Goal: Navigation & Orientation: Find specific page/section

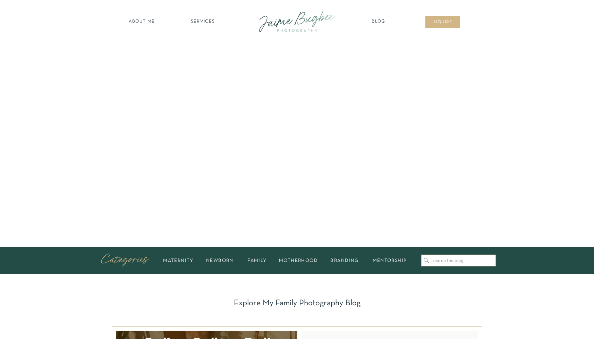
click at [205, 23] on nav "SERVICES" at bounding box center [202, 21] width 39 height 7
click at [203, 41] on nav "maternity" at bounding box center [202, 39] width 45 height 5
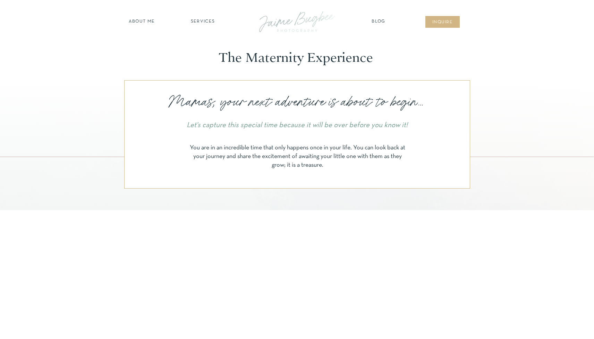
click at [196, 21] on nav "SERVICES" at bounding box center [202, 21] width 39 height 7
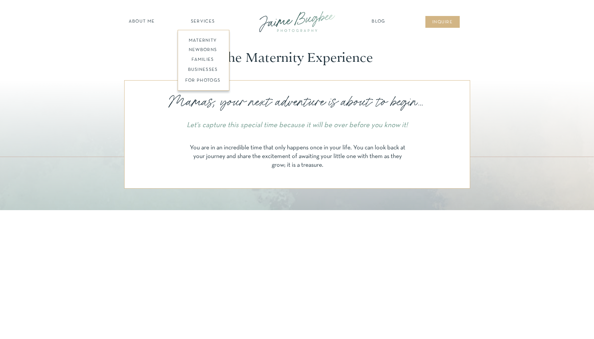
click at [200, 20] on nav "SERVICES" at bounding box center [202, 21] width 39 height 7
click at [149, 20] on nav "about ME" at bounding box center [142, 21] width 30 height 7
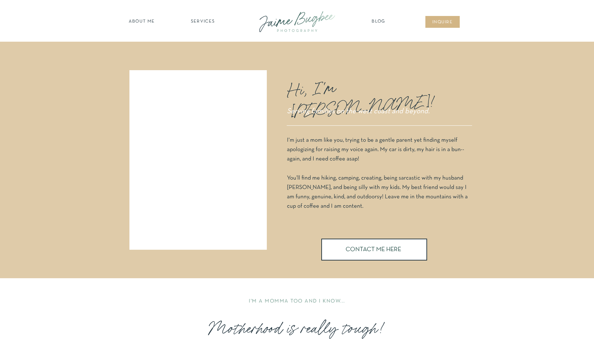
click at [203, 22] on nav "SERVICES" at bounding box center [202, 21] width 39 height 7
